Goal: Find specific page/section: Find specific page/section

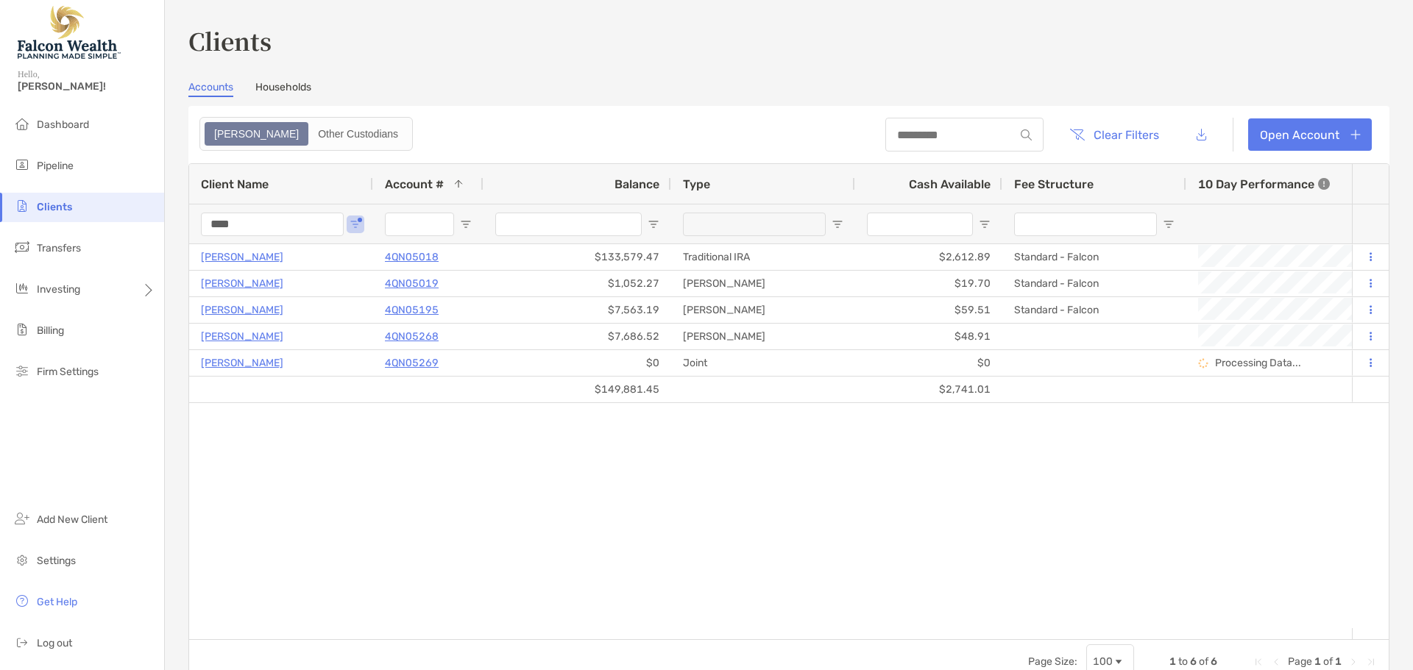
click at [186, 241] on div "Clients Accounts Households Zoe Other Custodians Clear Filters Open Account 1 t…" at bounding box center [789, 335] width 1248 height 670
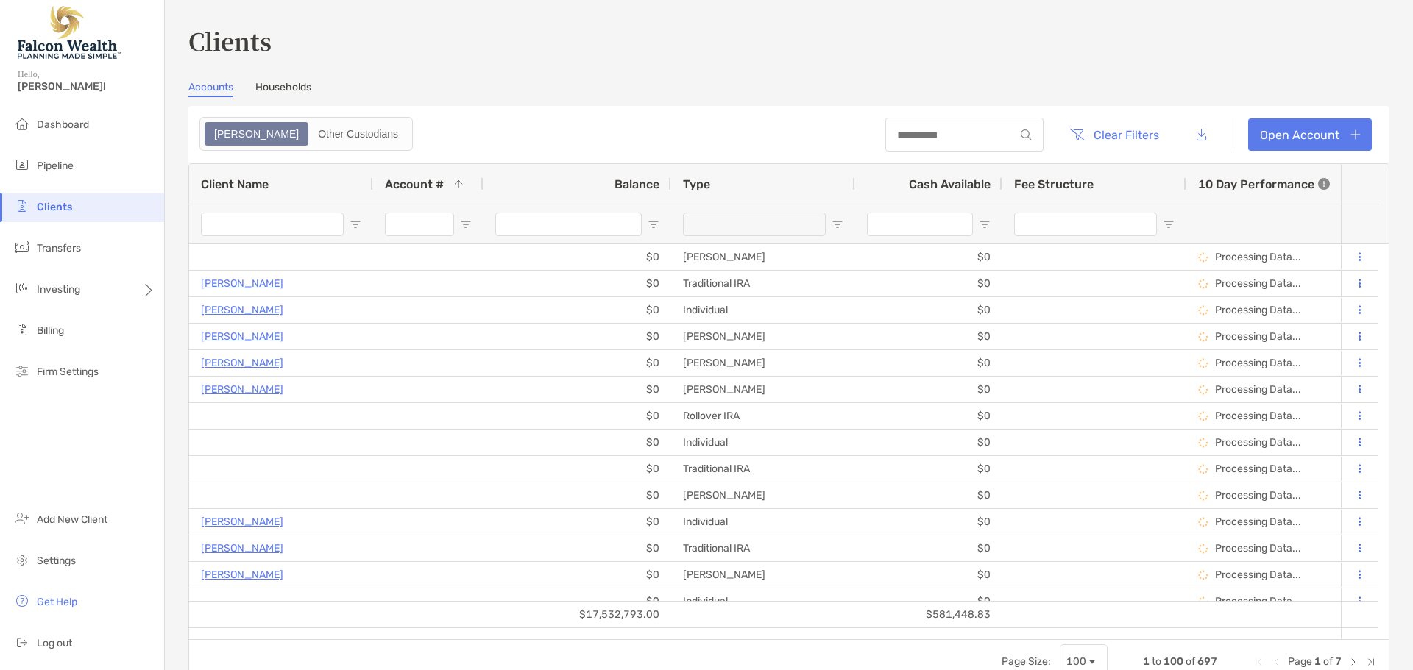
click at [580, 222] on input "Balance Filter Input" at bounding box center [568, 225] width 146 height 24
type input "****"
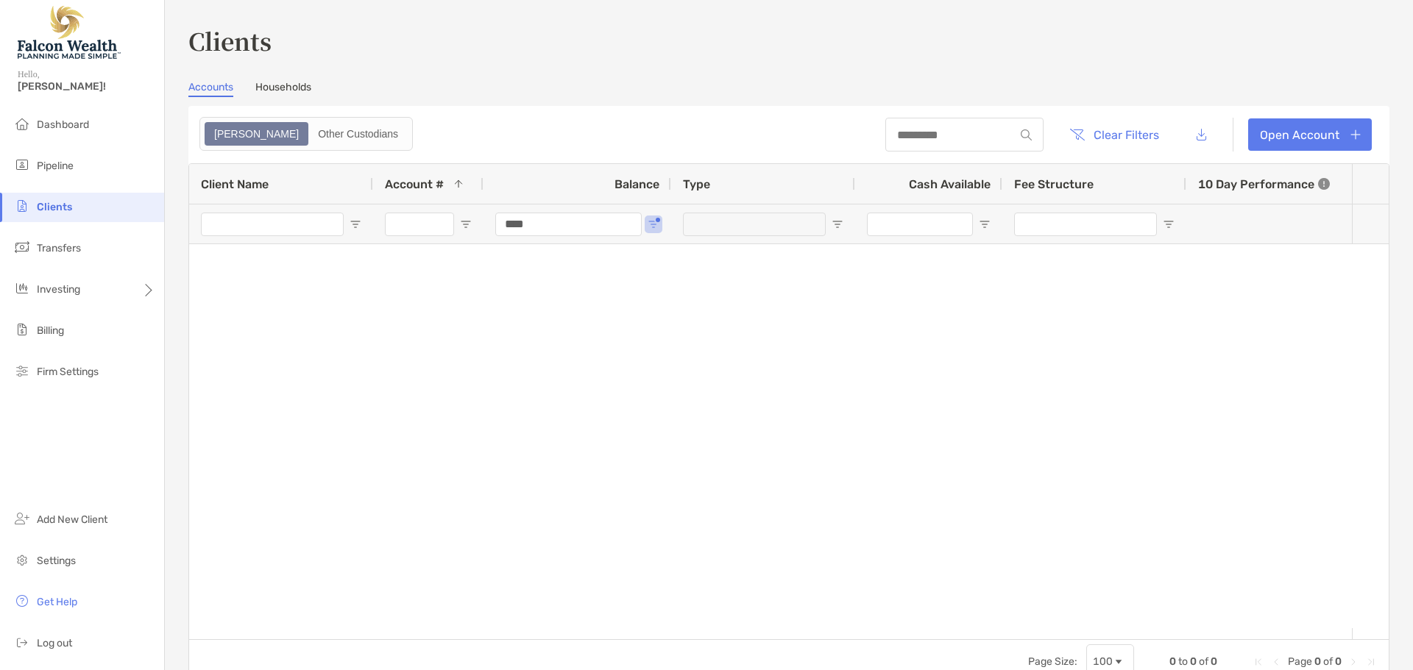
drag, startPoint x: 578, startPoint y: 228, endPoint x: 453, endPoint y: 233, distance: 125.2
click at [419, 224] on input "Account # Filter Input" at bounding box center [419, 225] width 69 height 24
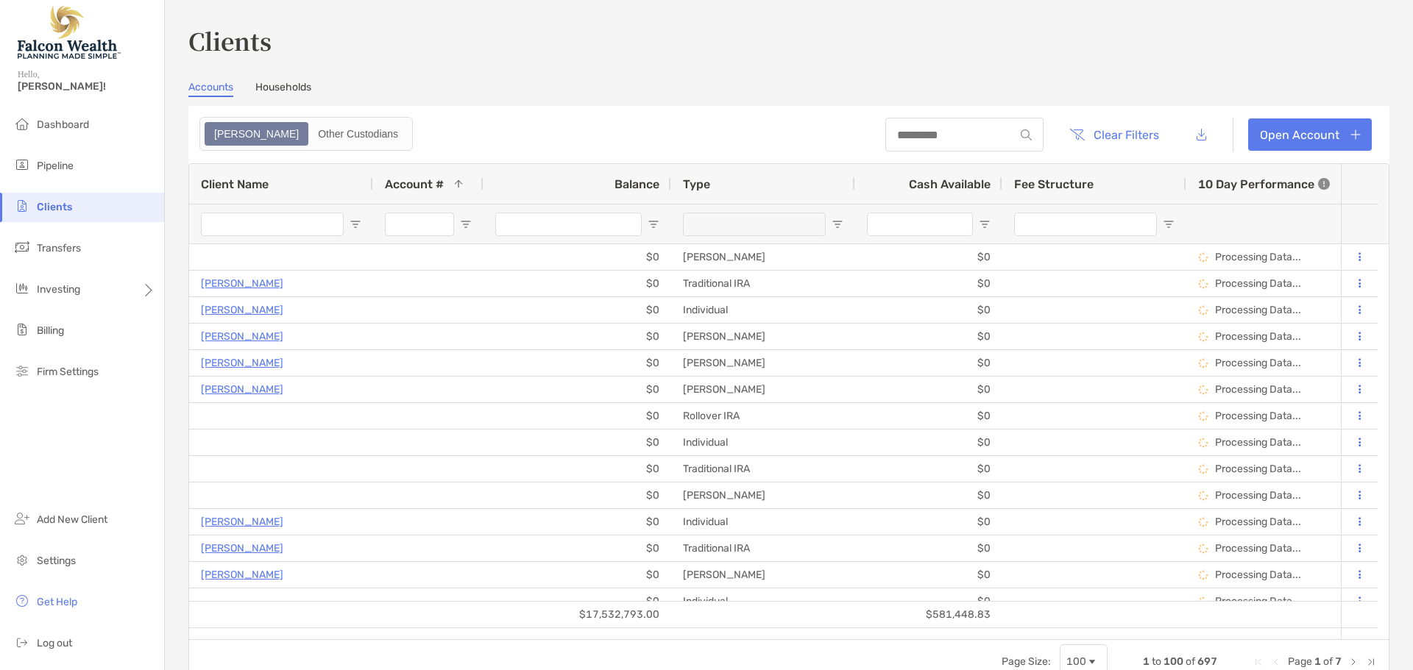
paste input "****"
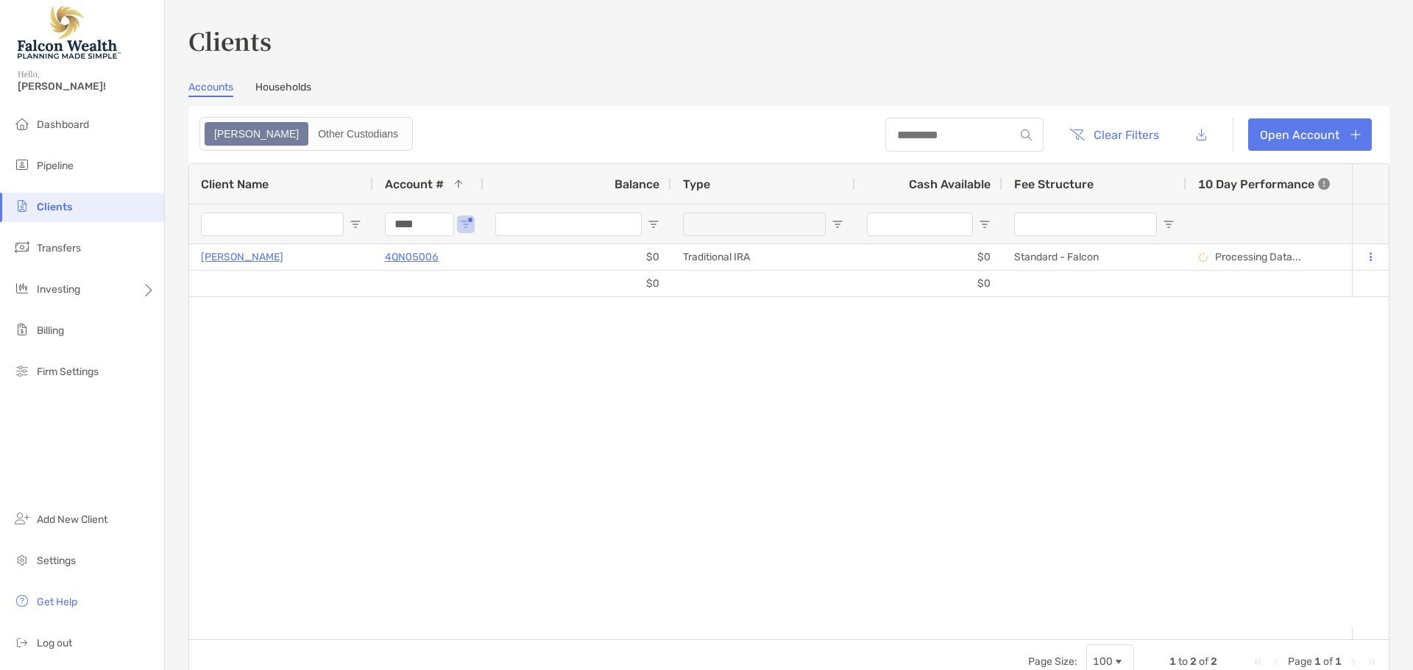
drag, startPoint x: 417, startPoint y: 222, endPoint x: 360, endPoint y: 226, distance: 57.6
type input "*"
drag, startPoint x: 431, startPoint y: 222, endPoint x: 333, endPoint y: 219, distance: 97.9
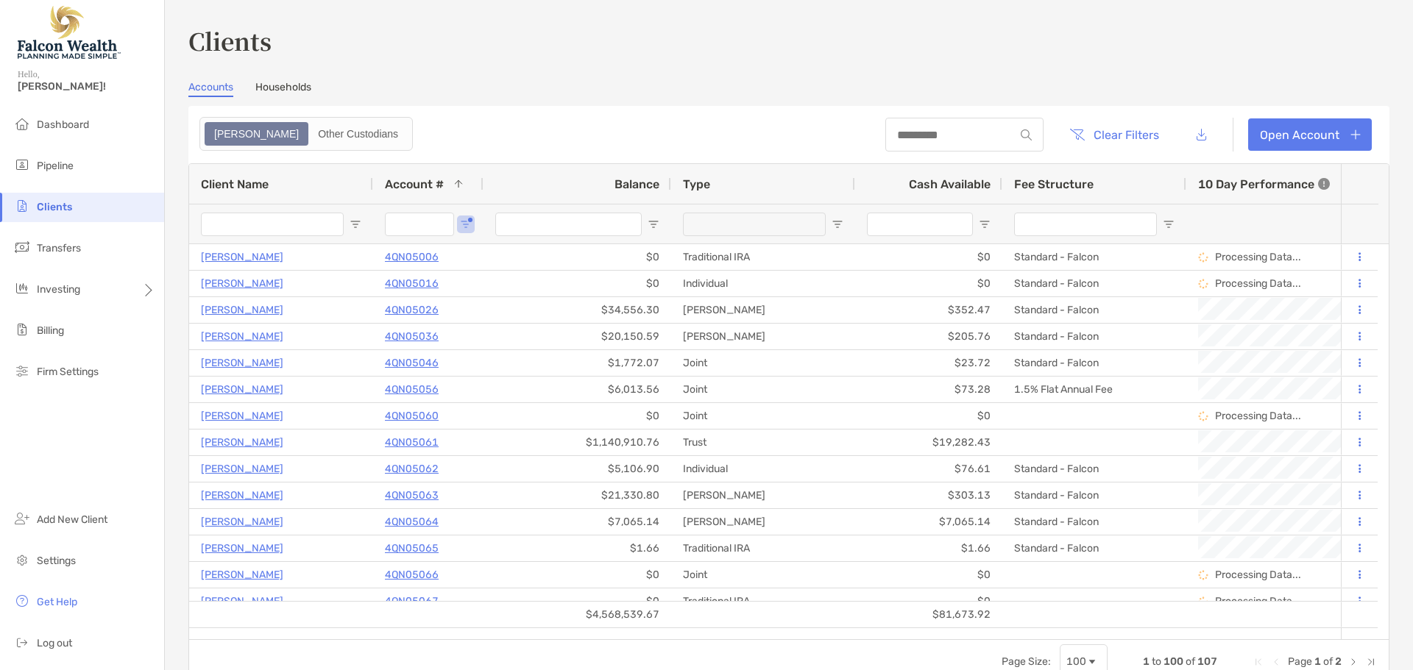
click at [288, 228] on input "Client Name Filter Input" at bounding box center [272, 225] width 143 height 24
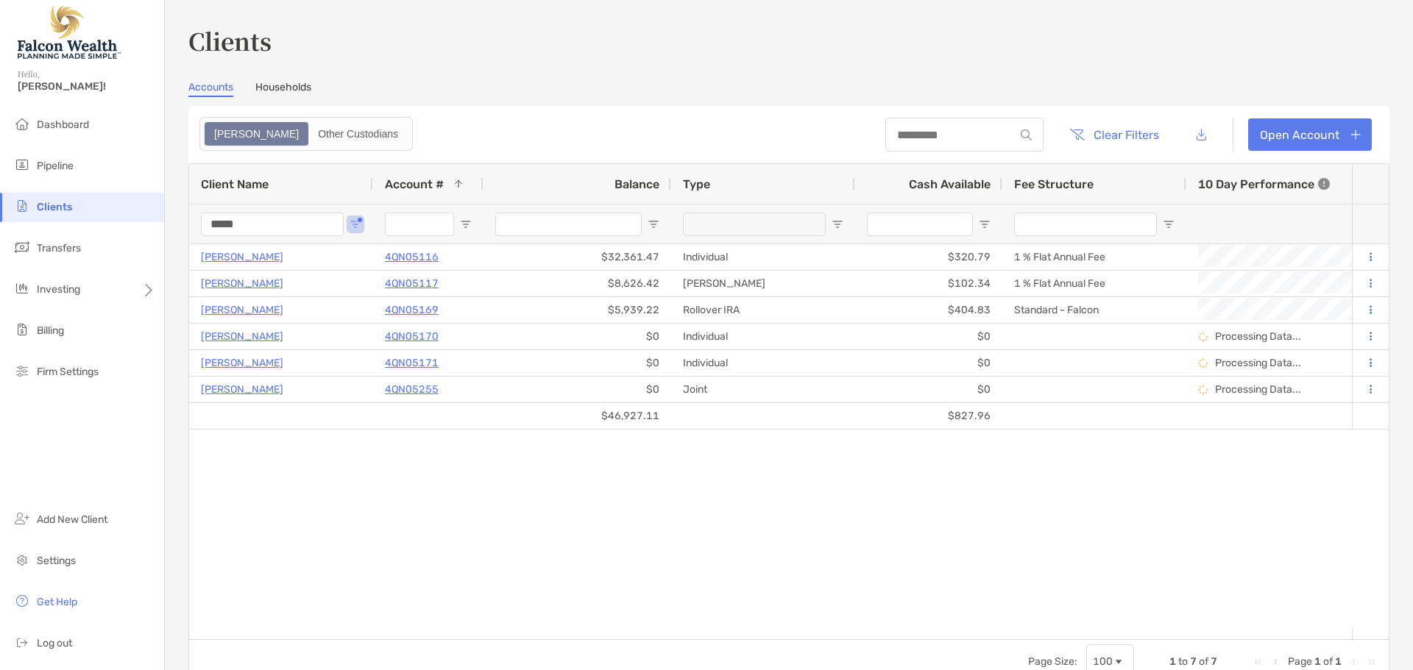
drag, startPoint x: 263, startPoint y: 222, endPoint x: 99, endPoint y: 208, distance: 164.8
click at [166, 222] on div "Clients Accounts Households Zoe Other Custodians Clear Filters Open Account 1 t…" at bounding box center [789, 335] width 1248 height 670
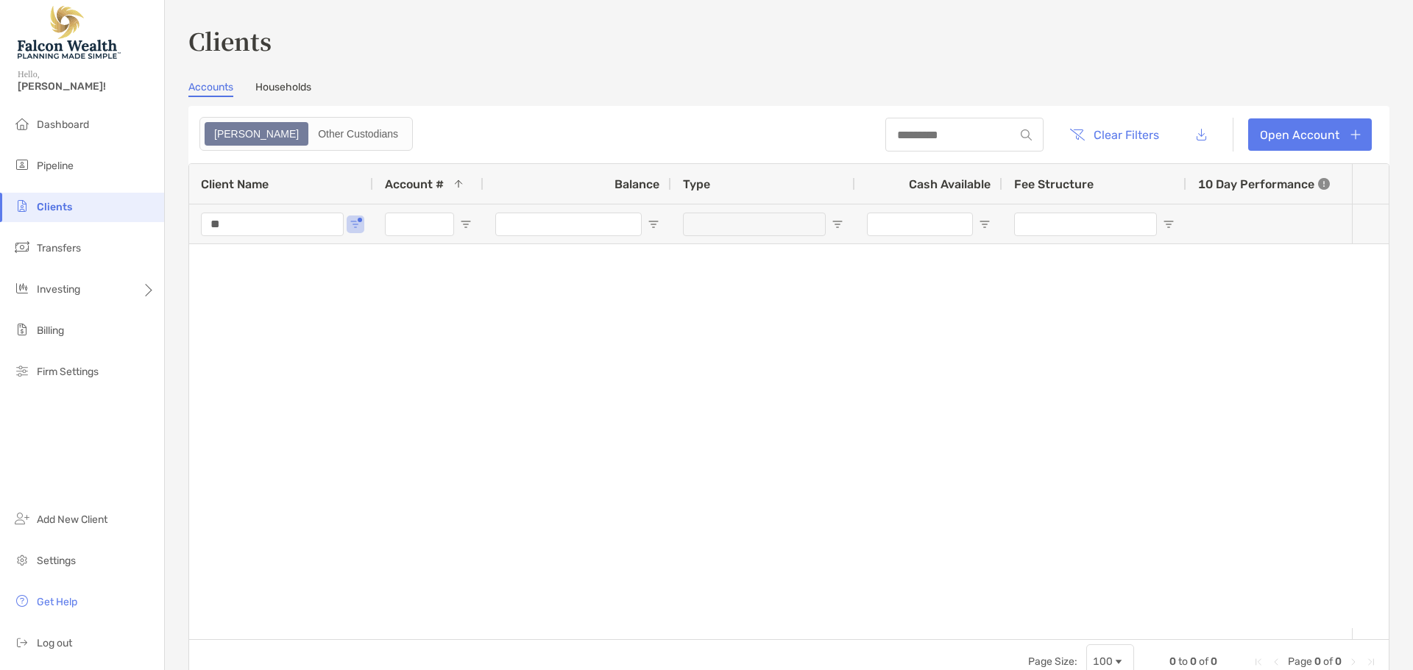
type input "*"
